Goal: Task Accomplishment & Management: Manage account settings

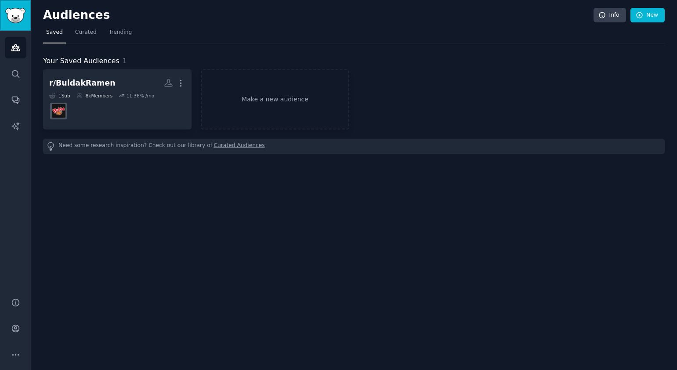
click at [25, 22] on img "Sidebar" at bounding box center [15, 15] width 20 height 15
click at [19, 10] on img "Sidebar" at bounding box center [15, 15] width 20 height 15
click at [13, 324] on icon "Sidebar" at bounding box center [15, 328] width 9 height 9
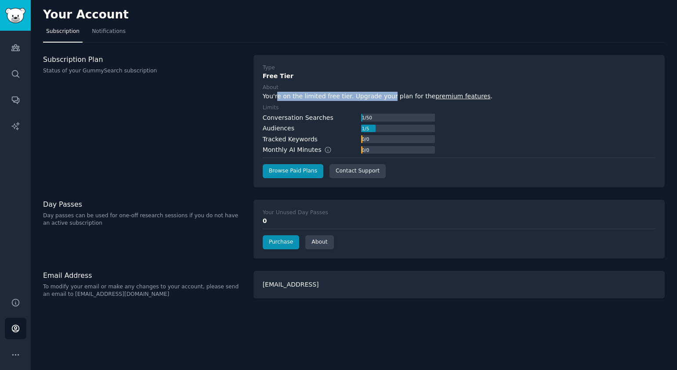
drag, startPoint x: 277, startPoint y: 96, endPoint x: 385, endPoint y: 97, distance: 108.5
click at [385, 97] on div "You're on the limited free tier. Upgrade your plan for the premium features ." at bounding box center [459, 96] width 393 height 9
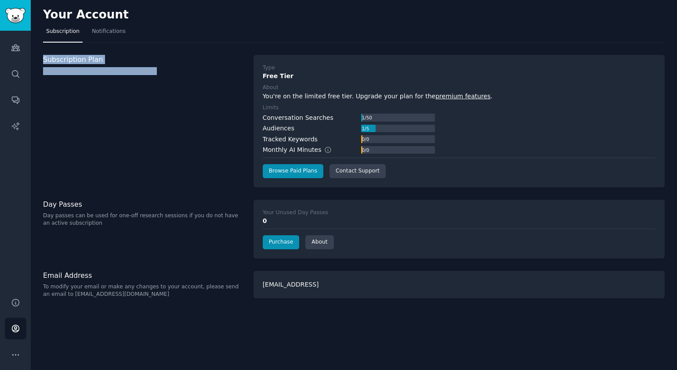
drag, startPoint x: 45, startPoint y: 59, endPoint x: 178, endPoint y: 81, distance: 135.3
click at [170, 82] on div "Subscription Plan Status of your GummySearch subscription" at bounding box center [143, 121] width 201 height 133
click at [179, 80] on div "Subscription Plan Status of your GummySearch subscription" at bounding box center [143, 121] width 201 height 133
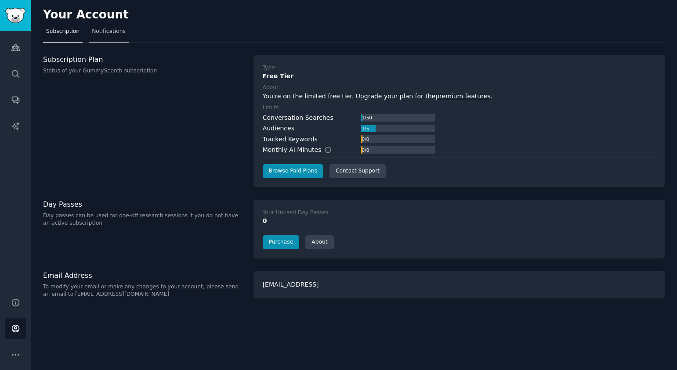
click at [109, 28] on span "Notifications" at bounding box center [109, 32] width 34 height 8
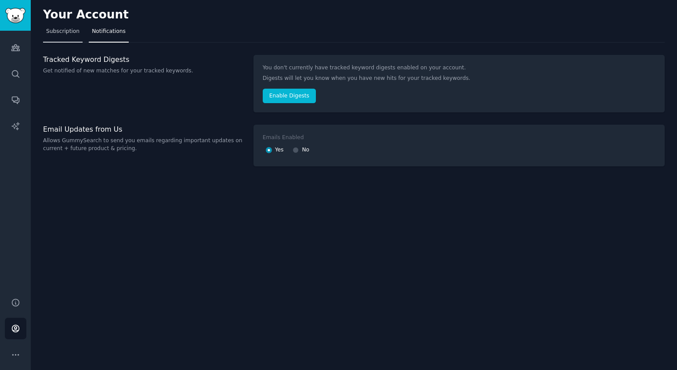
click at [71, 31] on span "Subscription" at bounding box center [62, 32] width 33 height 8
